Goal: Navigation & Orientation: Find specific page/section

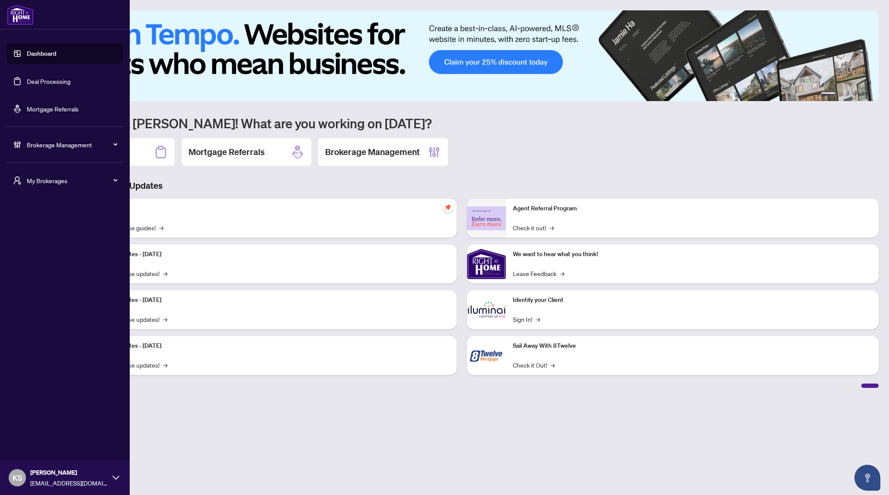
click at [71, 179] on span "My Brokerages" at bounding box center [72, 181] width 90 height 10
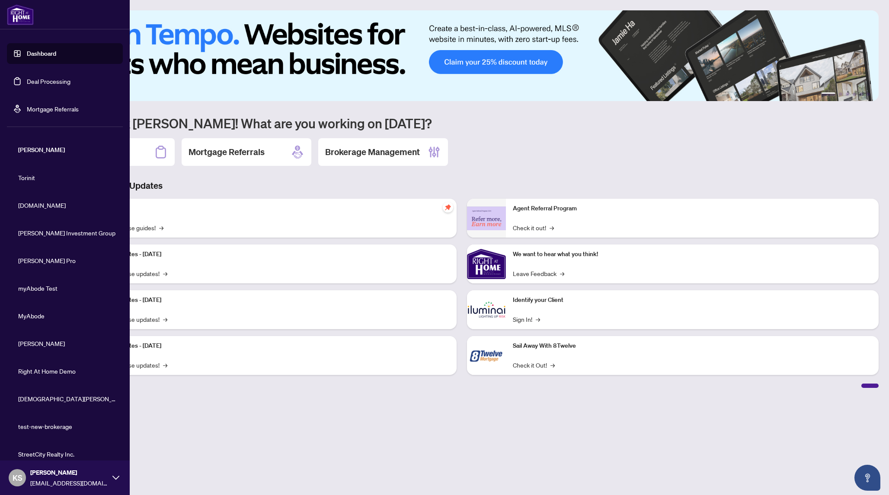
scroll to position [79, 0]
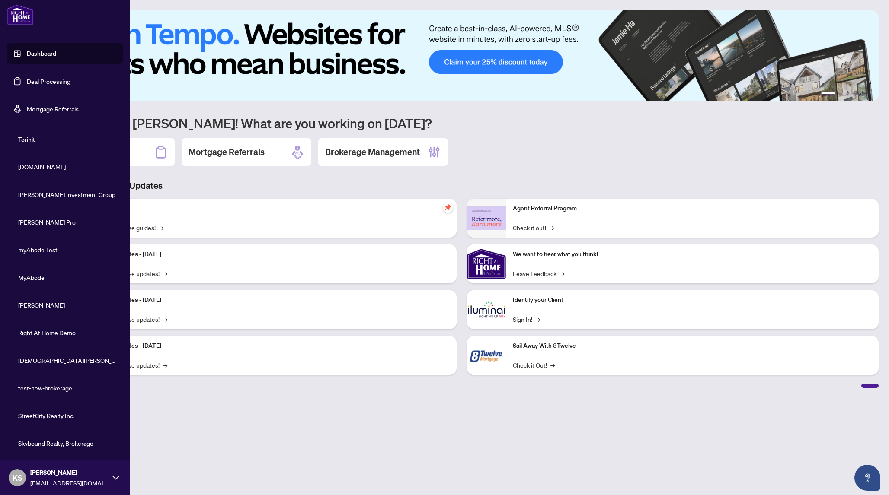
click at [39, 444] on span "Skybound Realty, Brokerage" at bounding box center [67, 444] width 99 height 10
